Goal: Find specific page/section: Find specific page/section

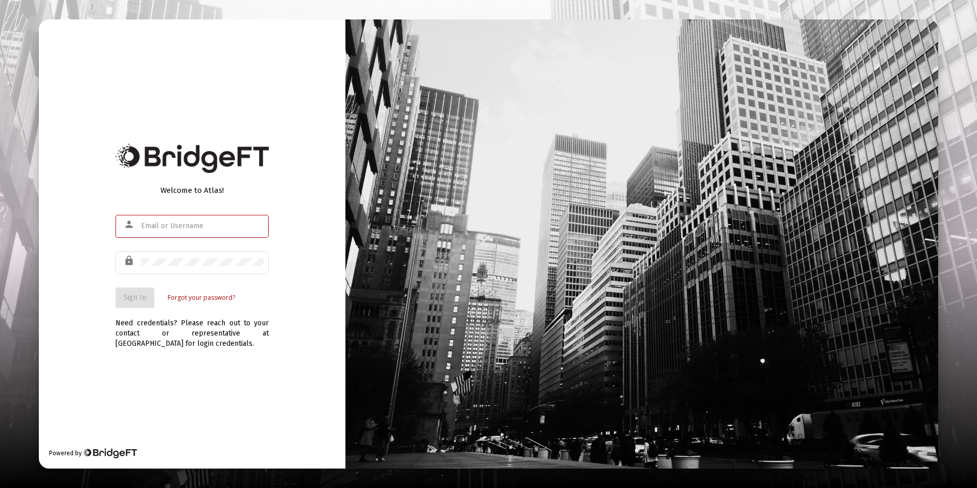
type input "[EMAIL_ADDRESS][DOMAIN_NAME]"
click at [81, 301] on div "Welcome to Atlas! person [EMAIL_ADDRESS][DOMAIN_NAME] lock Sign In Forgot your …" at bounding box center [192, 243] width 307 height 449
click at [120, 300] on button "Sign In" at bounding box center [135, 297] width 39 height 20
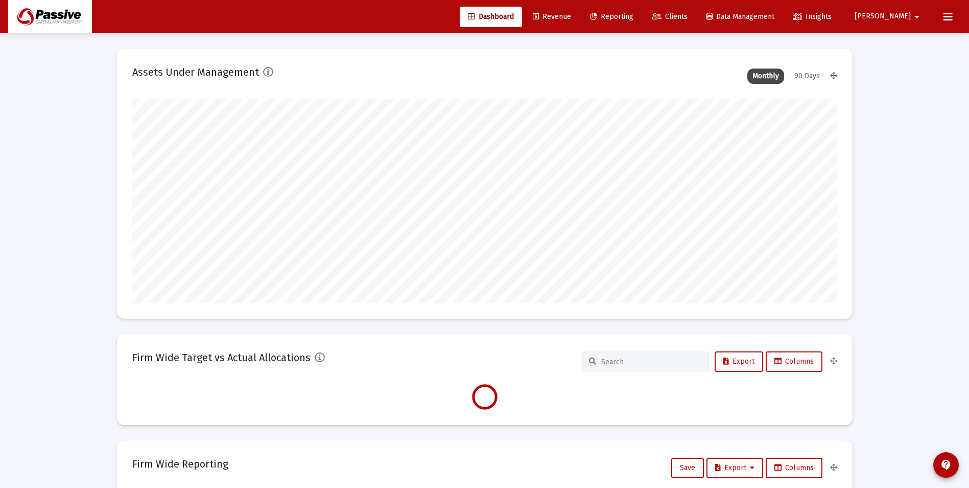
scroll to position [204, 380]
type input "[DATE]"
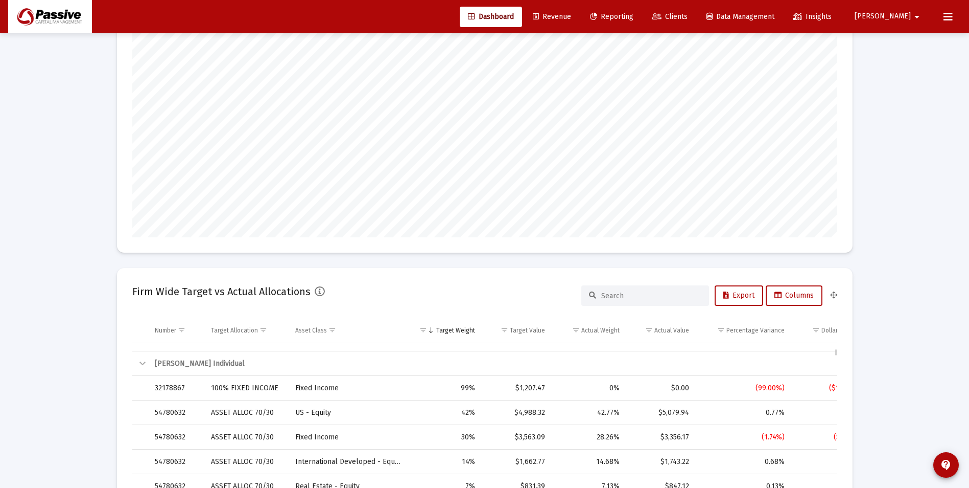
scroll to position [3128, 0]
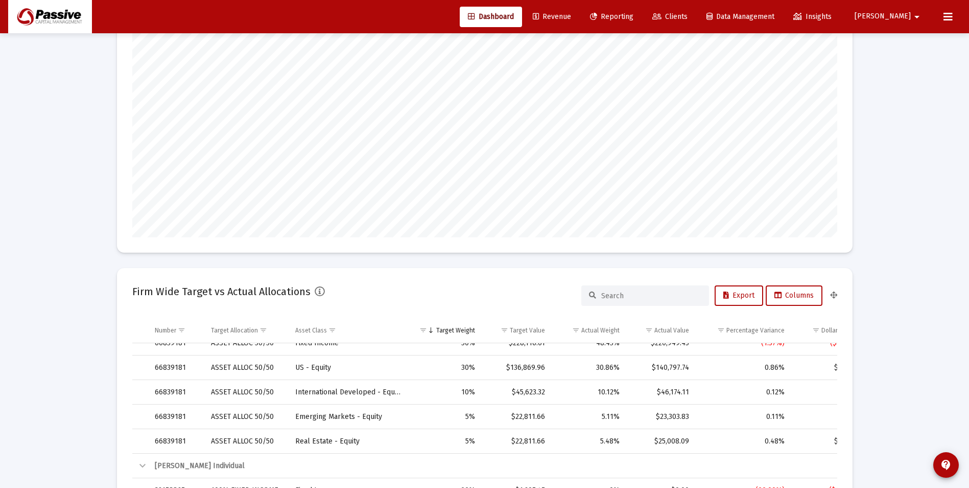
click at [696, 21] on link "Clients" at bounding box center [670, 17] width 52 height 20
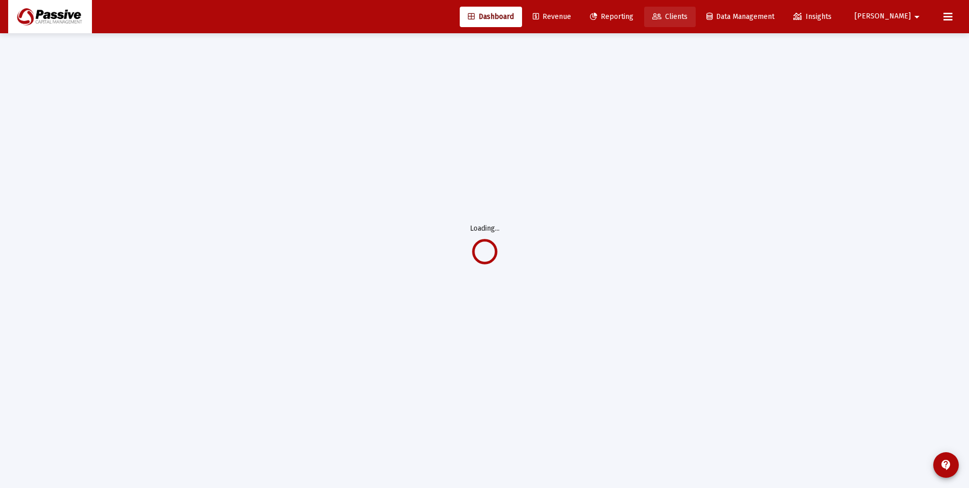
scroll to position [33, 0]
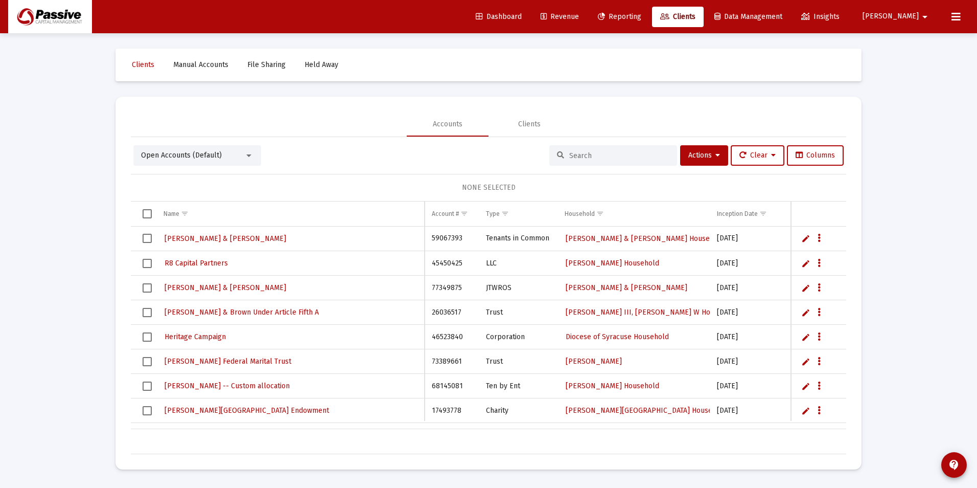
click at [579, 14] on span "Revenue" at bounding box center [560, 16] width 38 height 9
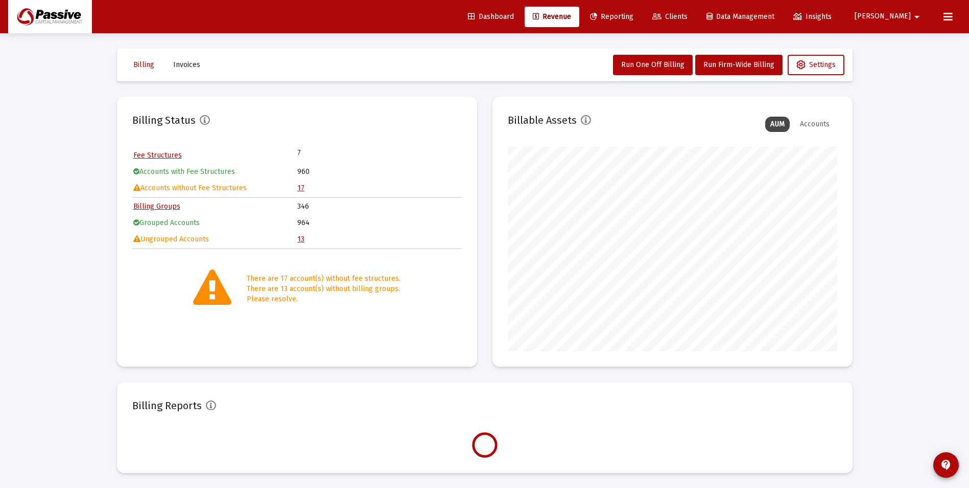
scroll to position [204, 330]
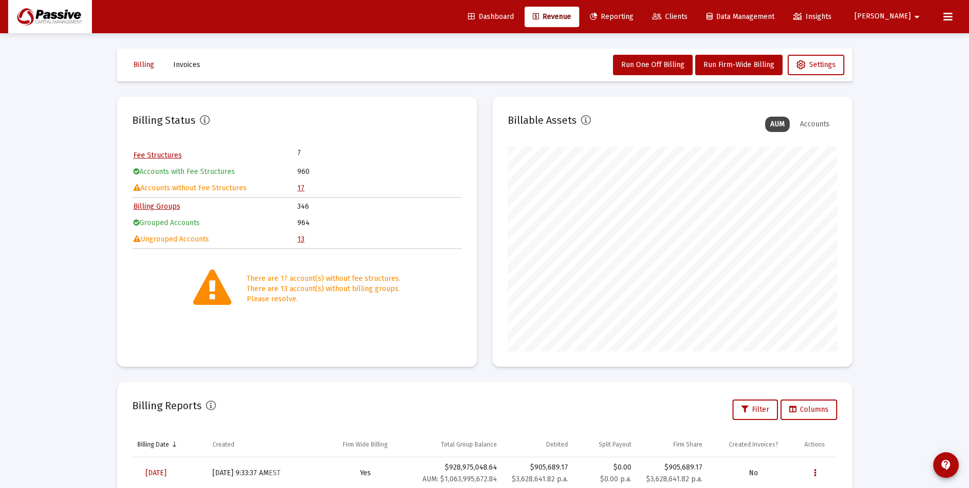
click at [302, 184] on link "17" at bounding box center [300, 187] width 7 height 9
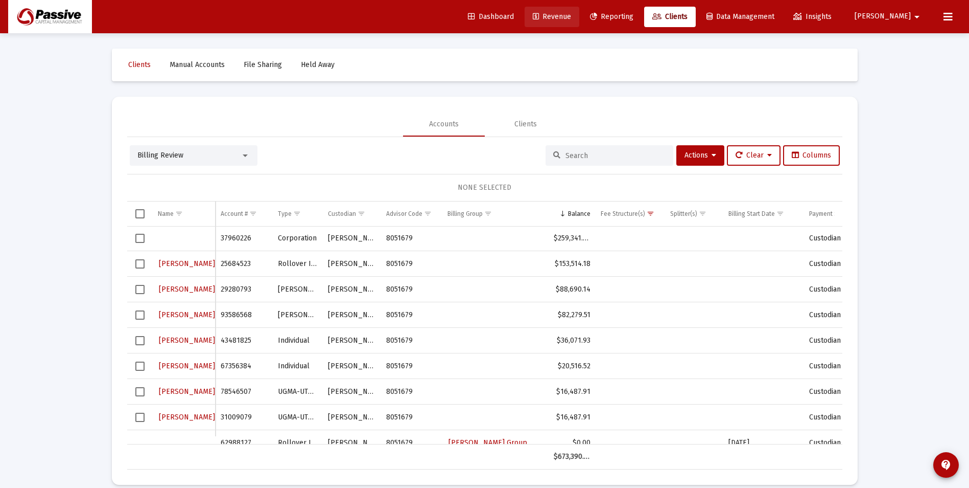
click at [580, 23] on link "Revenue" at bounding box center [552, 17] width 55 height 20
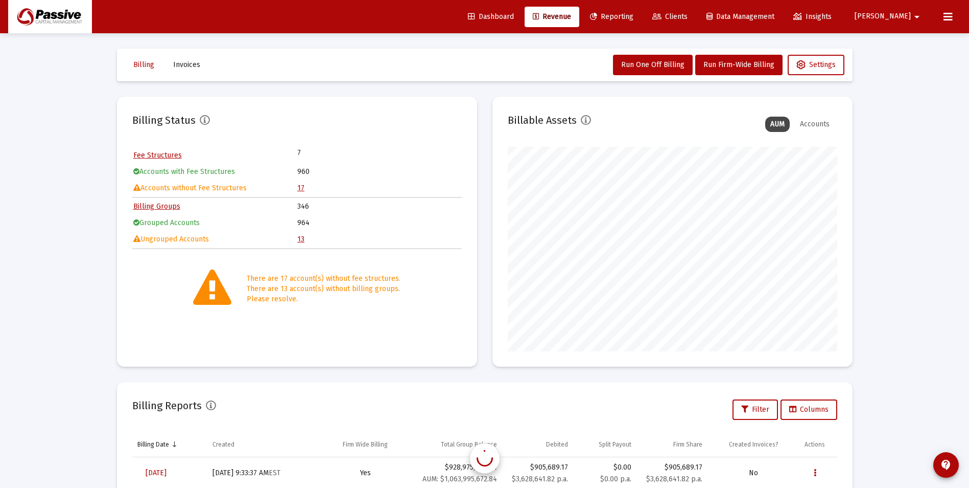
scroll to position [204, 330]
click at [301, 190] on link "17" at bounding box center [300, 187] width 7 height 9
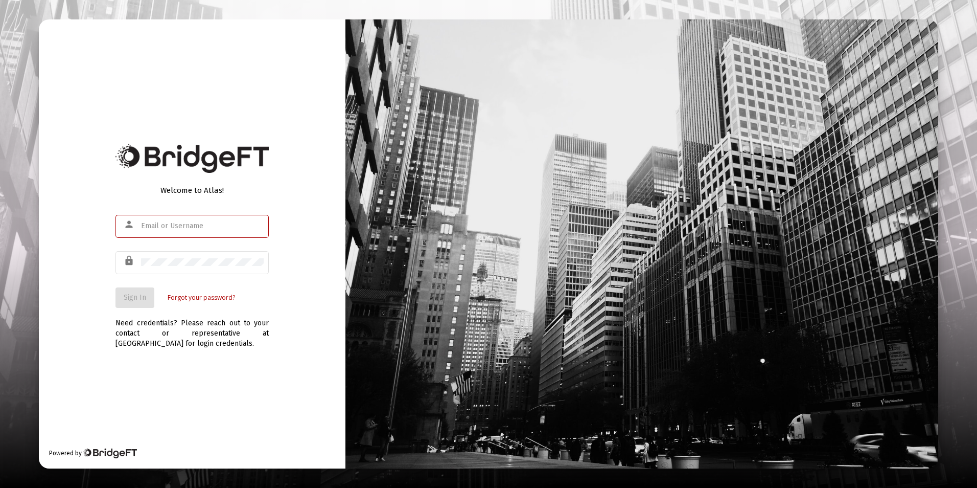
type input "[EMAIL_ADDRESS][DOMAIN_NAME]"
click at [103, 307] on div "Welcome to Atlas! person [EMAIL_ADDRESS][DOMAIN_NAME] lock Sign In Forgot your …" at bounding box center [192, 243] width 307 height 449
click at [128, 302] on span "Sign In" at bounding box center [135, 297] width 22 height 9
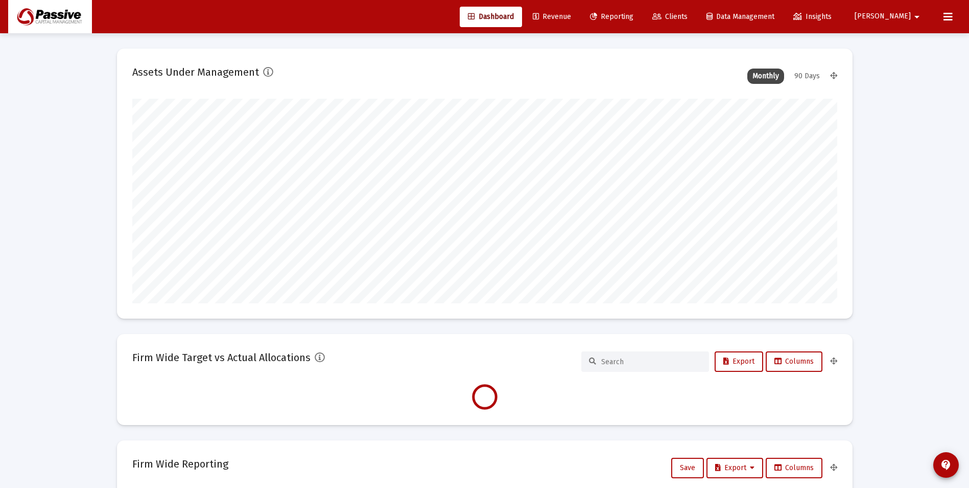
scroll to position [204, 380]
type input "[DATE]"
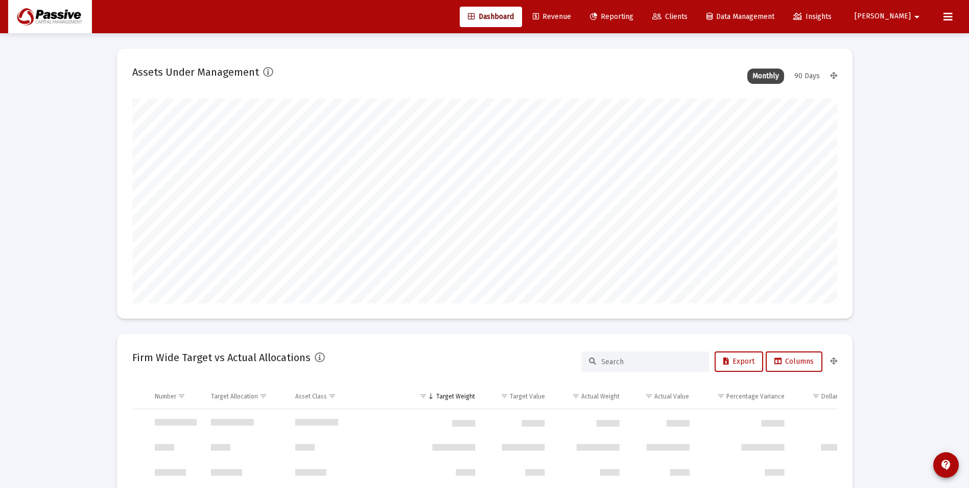
scroll to position [2944, 0]
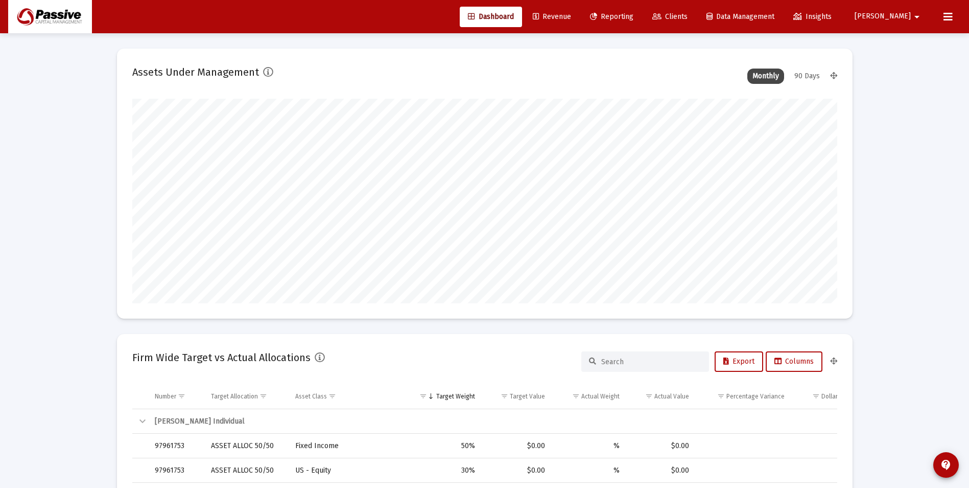
click at [571, 19] on span "Revenue" at bounding box center [552, 16] width 38 height 9
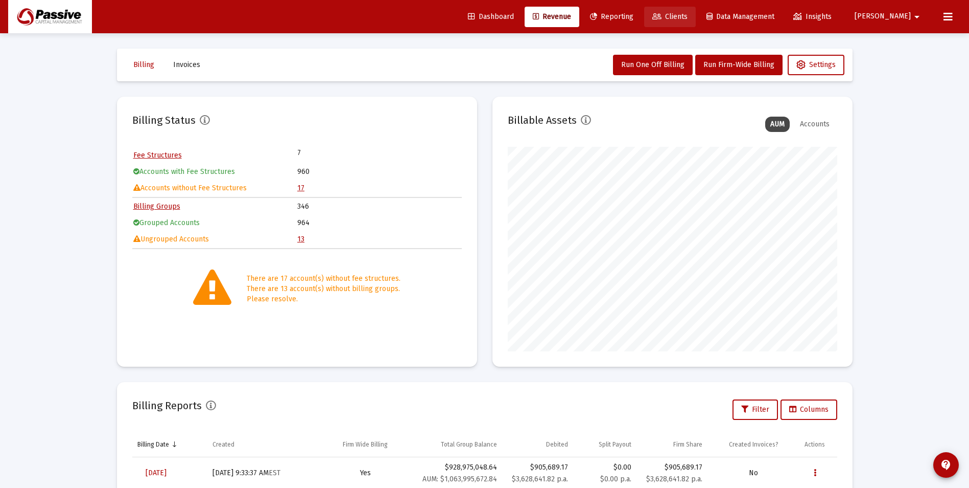
click at [696, 22] on link "Clients" at bounding box center [670, 17] width 52 height 20
